Goal: Information Seeking & Learning: Get advice/opinions

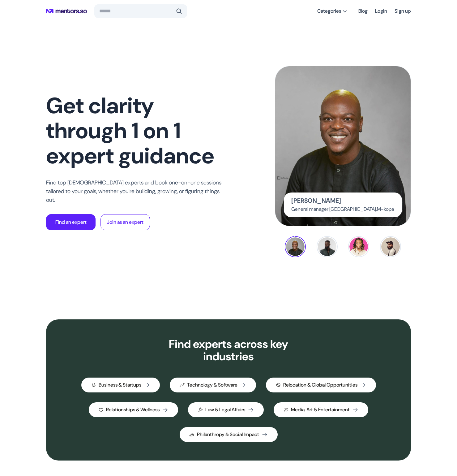
click at [318, 250] on img at bounding box center [327, 246] width 21 height 21
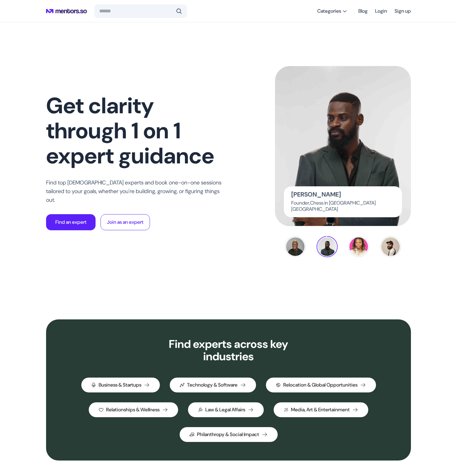
click at [356, 252] on img at bounding box center [359, 246] width 21 height 21
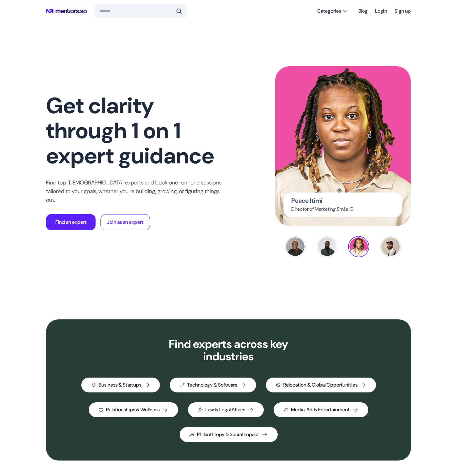
click at [330, 258] on div "Get clarity through 1 on 1 expert guidance Find top [DEMOGRAPHIC_DATA] experts …" at bounding box center [228, 161] width 365 height 279
click at [331, 254] on img at bounding box center [327, 246] width 21 height 21
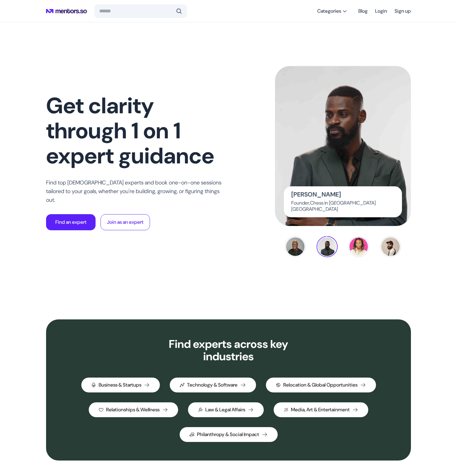
click at [350, 200] on div "[PERSON_NAME]" at bounding box center [343, 195] width 103 height 9
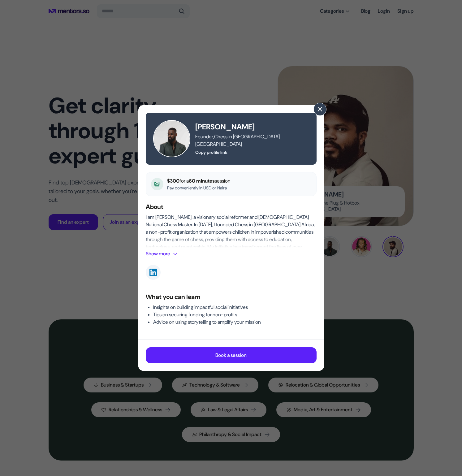
click at [317, 109] on span at bounding box center [320, 109] width 7 height 7
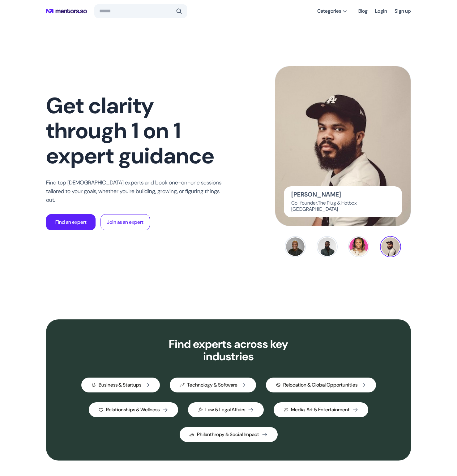
click at [362, 244] on img at bounding box center [359, 246] width 21 height 21
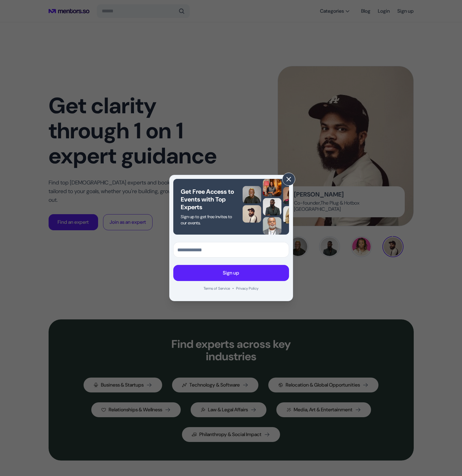
click at [288, 177] on span at bounding box center [288, 179] width 7 height 7
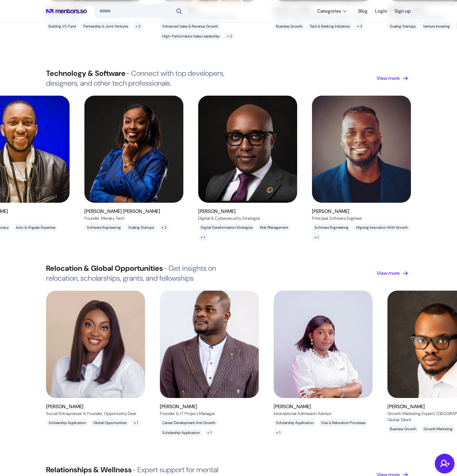
scroll to position [785, 0]
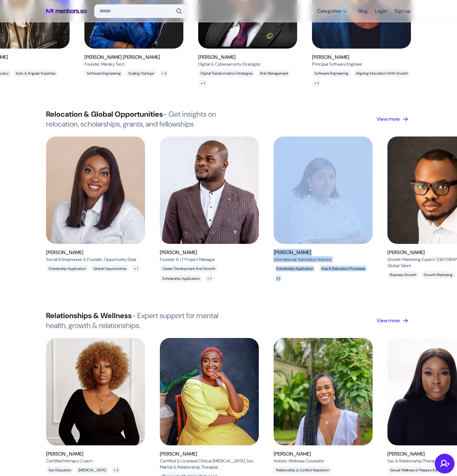
drag, startPoint x: 383, startPoint y: 188, endPoint x: 325, endPoint y: 190, distance: 57.3
click at [325, 190] on div "[PERSON_NAME] Social Entreprenuer & Founder, Opportunity Desk , Opportunity Des…" at bounding box center [380, 212] width 761 height 152
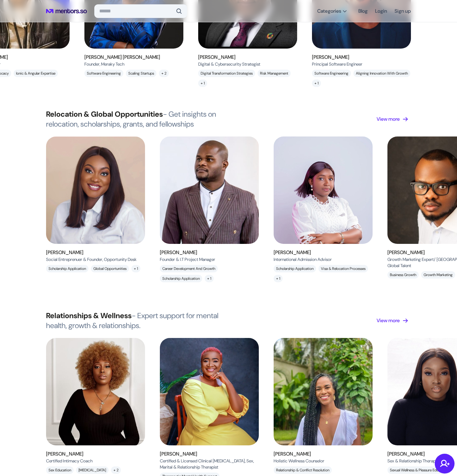
click at [347, 296] on div "[PERSON_NAME] Social Entreprenuer & Founder, Opportunity Desk , Opportunity Des…" at bounding box center [228, 219] width 457 height 167
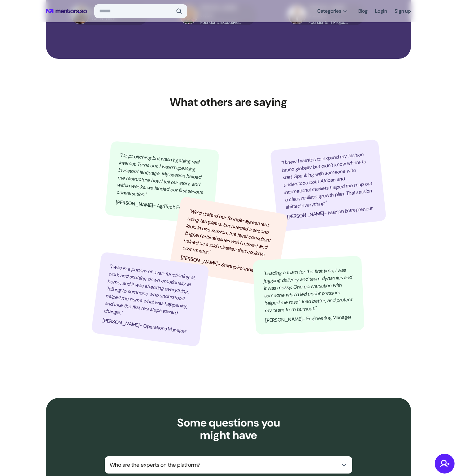
scroll to position [2295, 0]
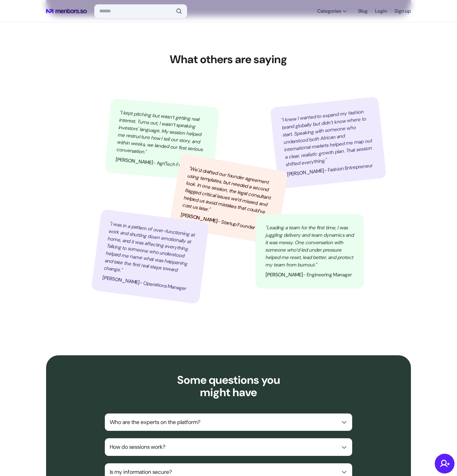
click at [302, 249] on p ""Leading a team for the first time, I was juggling delivery and team dynamics a…" at bounding box center [310, 246] width 89 height 45
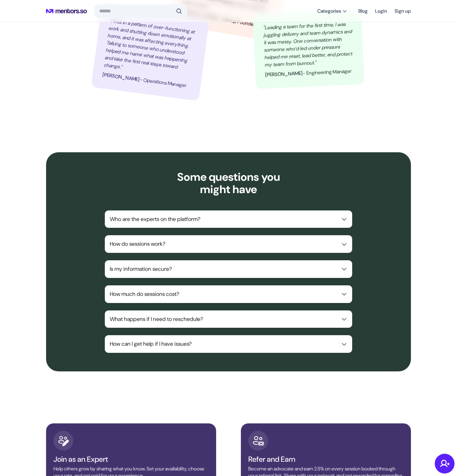
scroll to position [2622, 0]
